Goal: Task Accomplishment & Management: Use online tool/utility

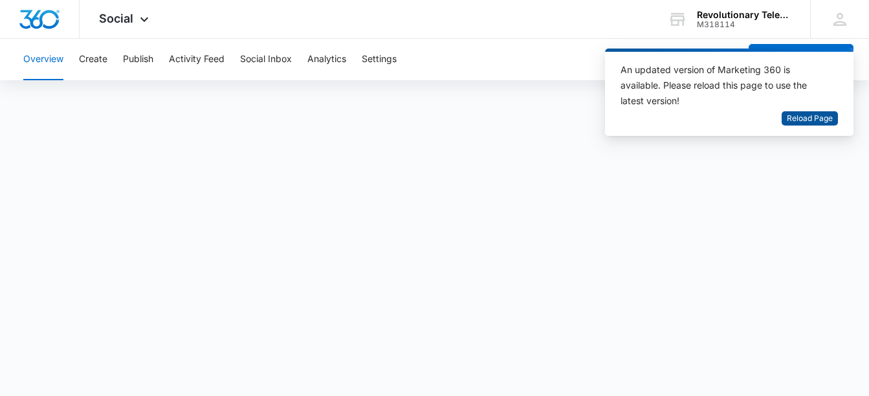
click at [801, 117] on span "Reload Page" at bounding box center [809, 119] width 46 height 12
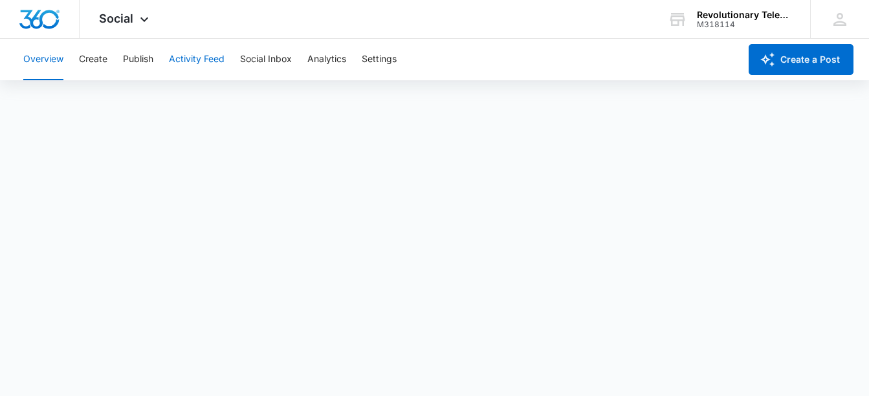
click at [186, 58] on button "Activity Feed" at bounding box center [197, 59] width 56 height 41
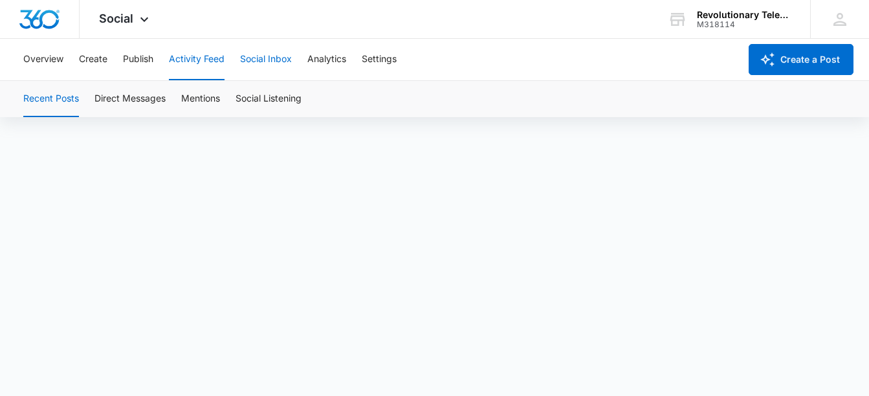
click at [286, 60] on button "Social Inbox" at bounding box center [266, 59] width 52 height 41
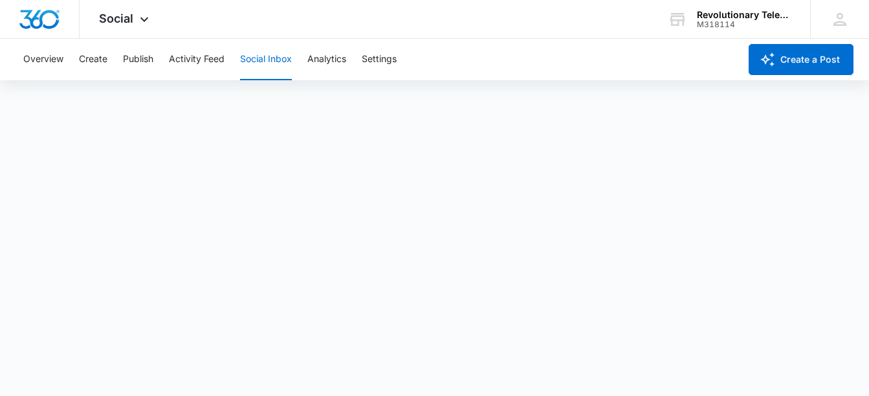
scroll to position [3, 0]
click at [146, 58] on button "Publish" at bounding box center [138, 59] width 30 height 41
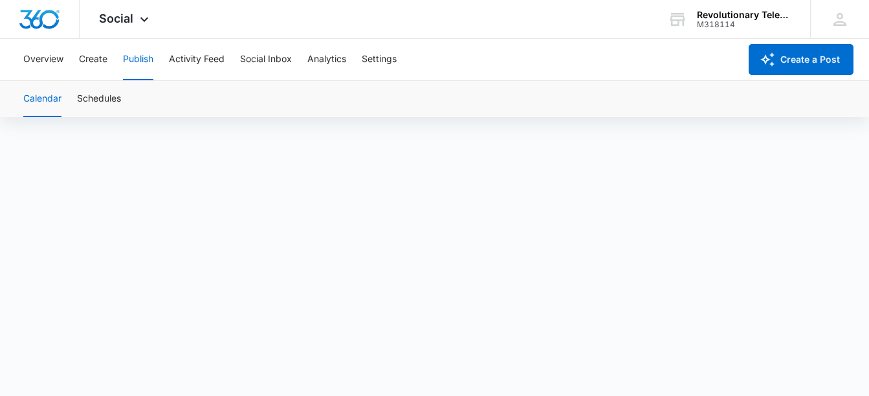
scroll to position [9, 0]
